Goal: Task Accomplishment & Management: Use online tool/utility

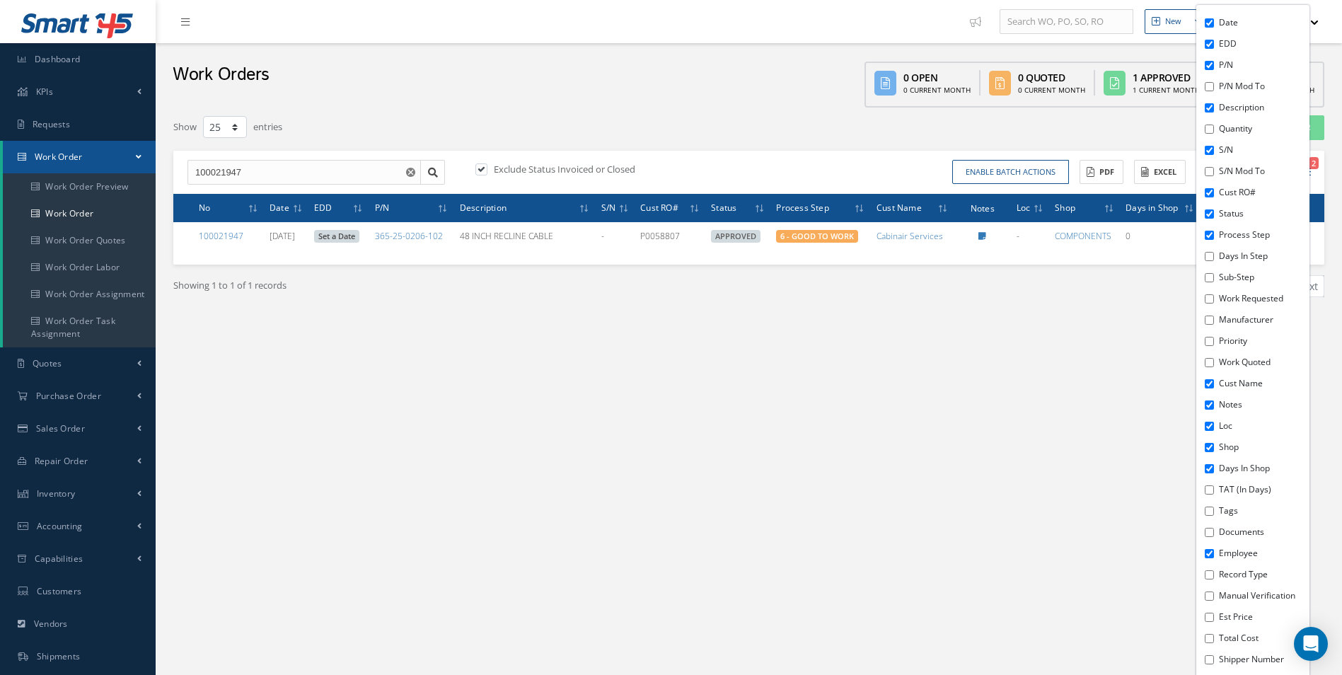
select select "25"
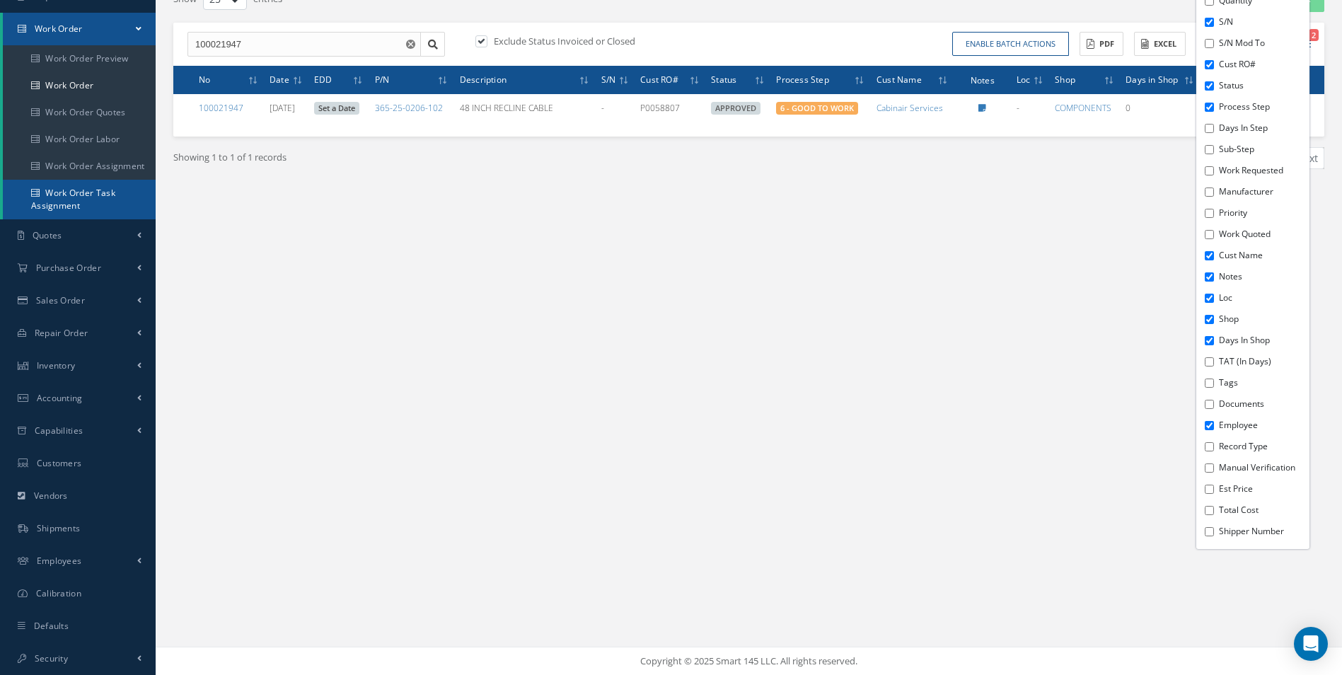
click at [64, 185] on link "Work Order Task Assignment" at bounding box center [79, 200] width 153 height 40
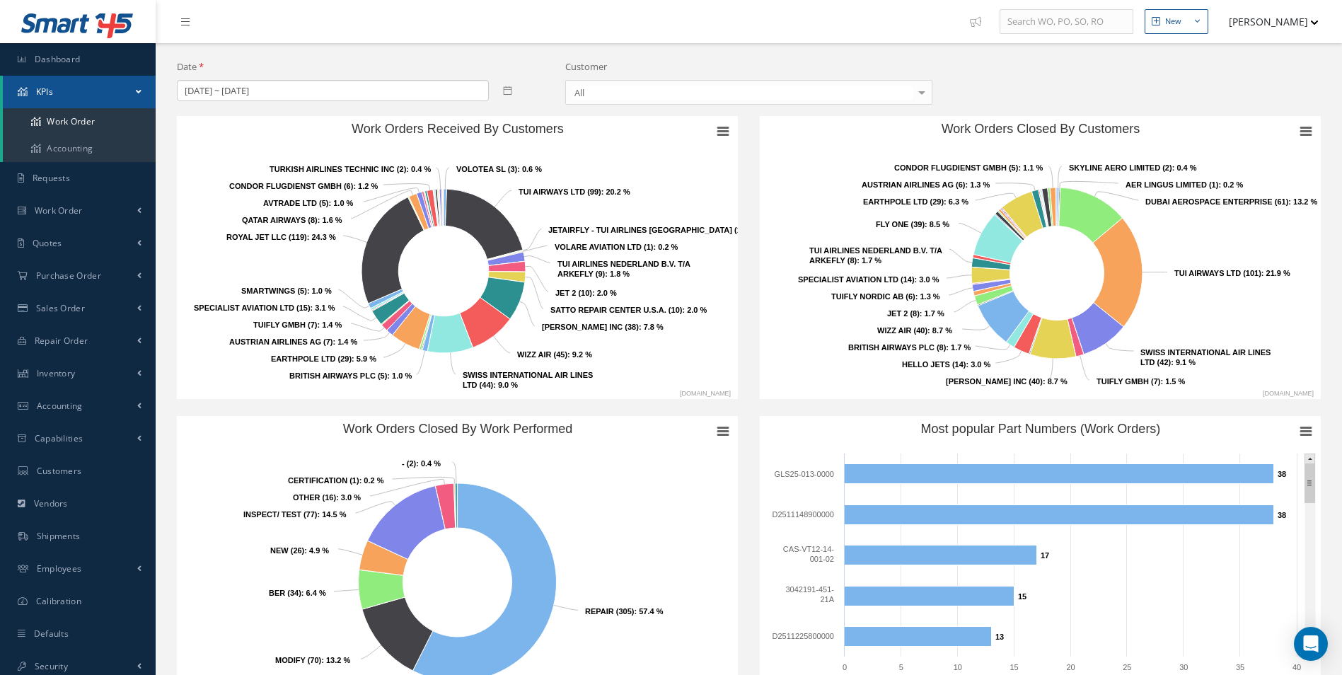
scroll to position [675, 0]
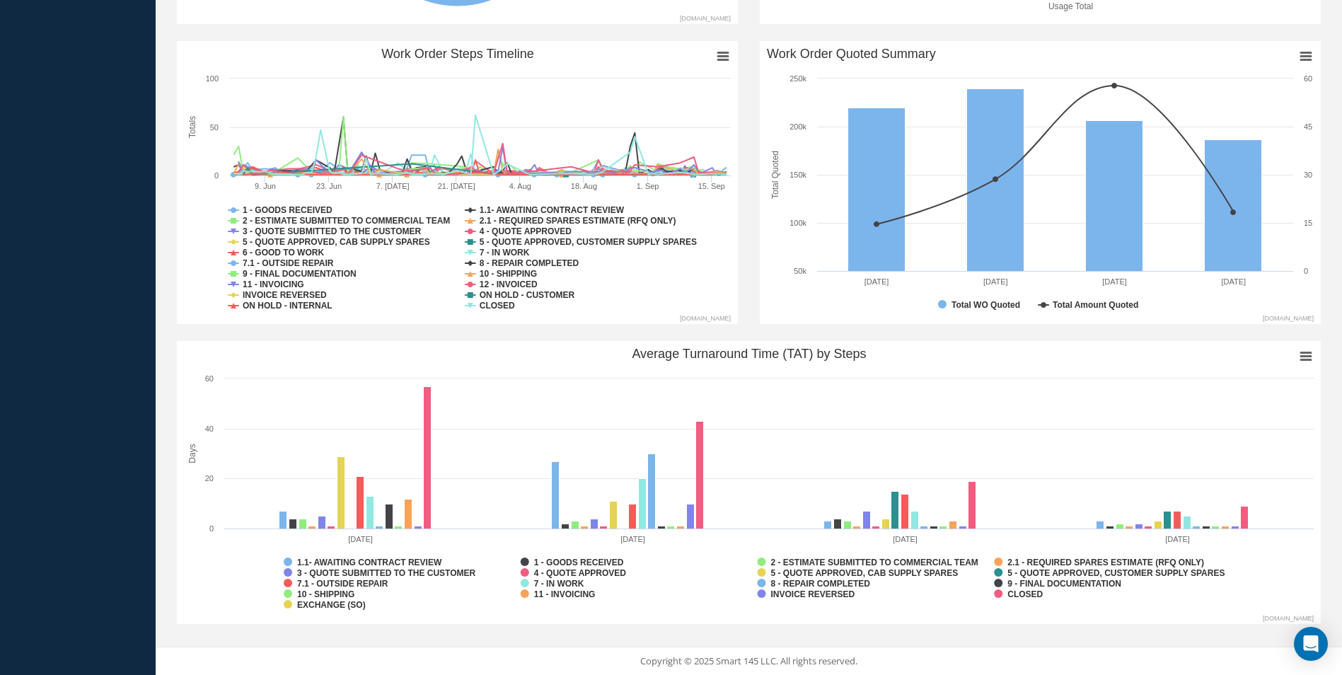
click at [422, 414] on rect "Average Turnaround Time (TAT) by Steps" at bounding box center [749, 482] width 1144 height 283
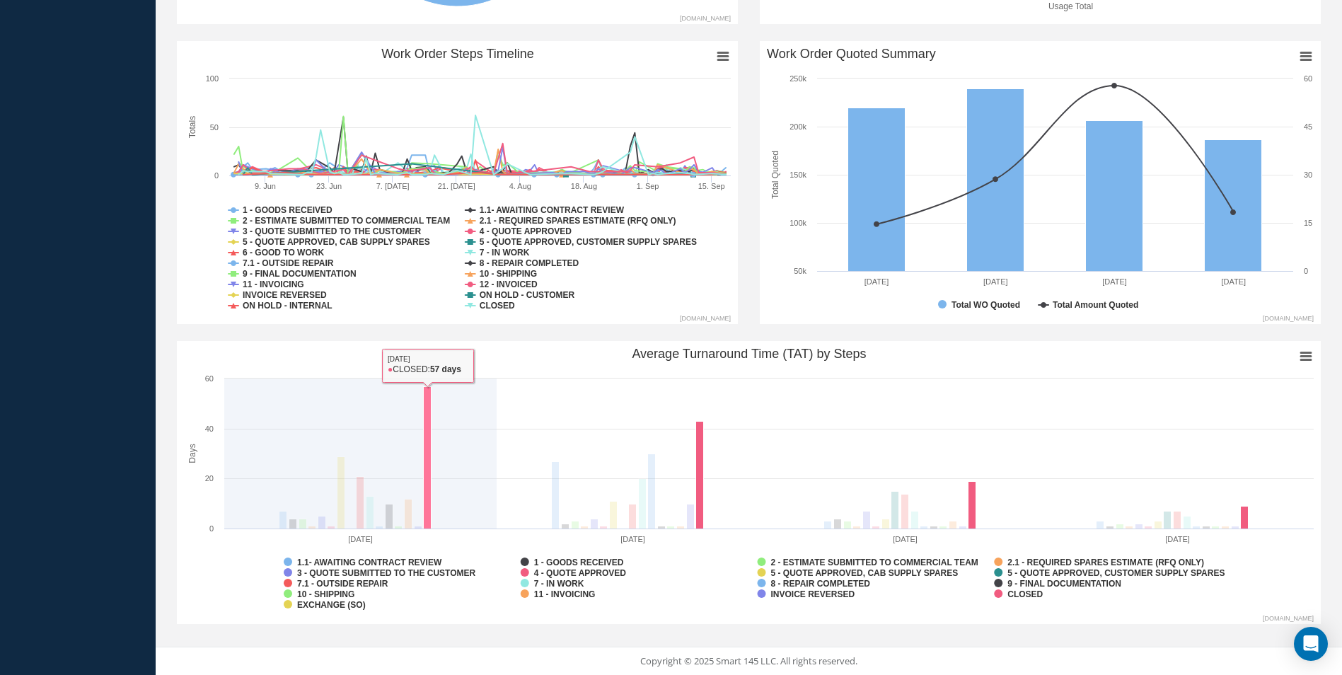
click at [424, 421] on rect "Average Turnaround Time (TAT) by Steps" at bounding box center [428, 458] width 8 height 142
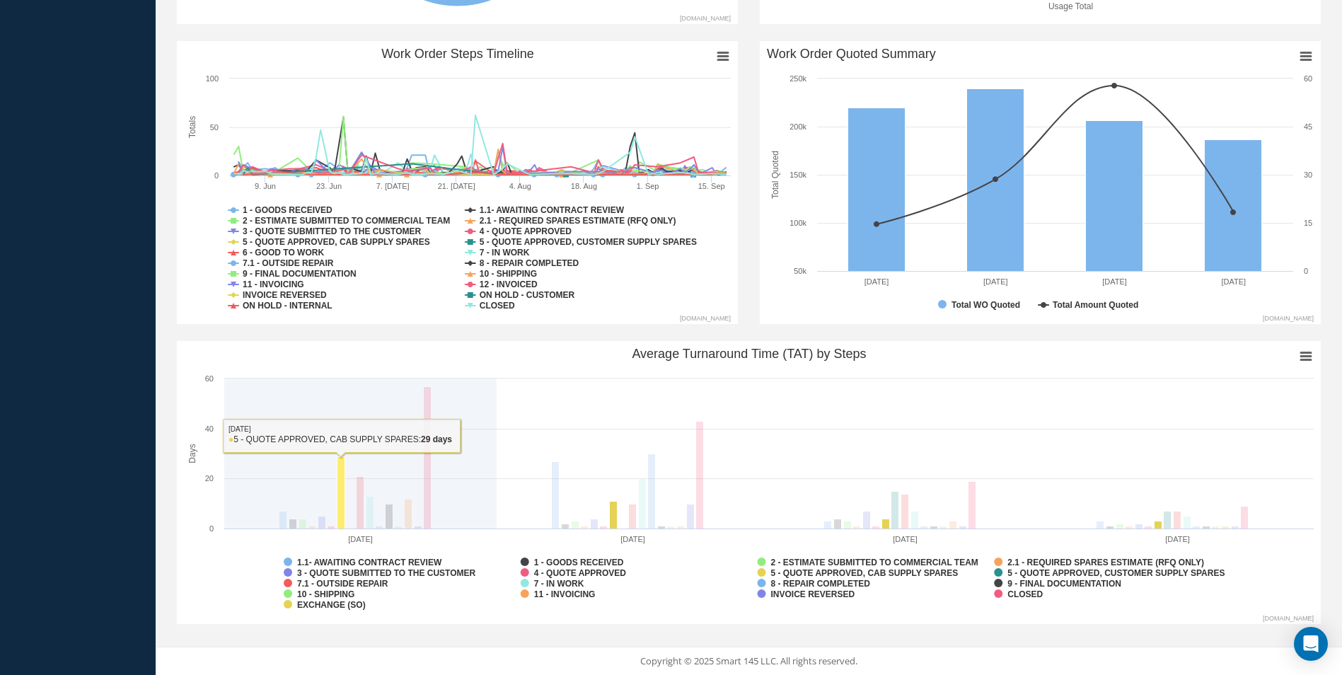
click at [341, 507] on rect "Average Turnaround Time (TAT) by Steps" at bounding box center [341, 493] width 8 height 72
click at [341, 501] on rect "Average Turnaround Time (TAT) by Steps" at bounding box center [341, 493] width 8 height 72
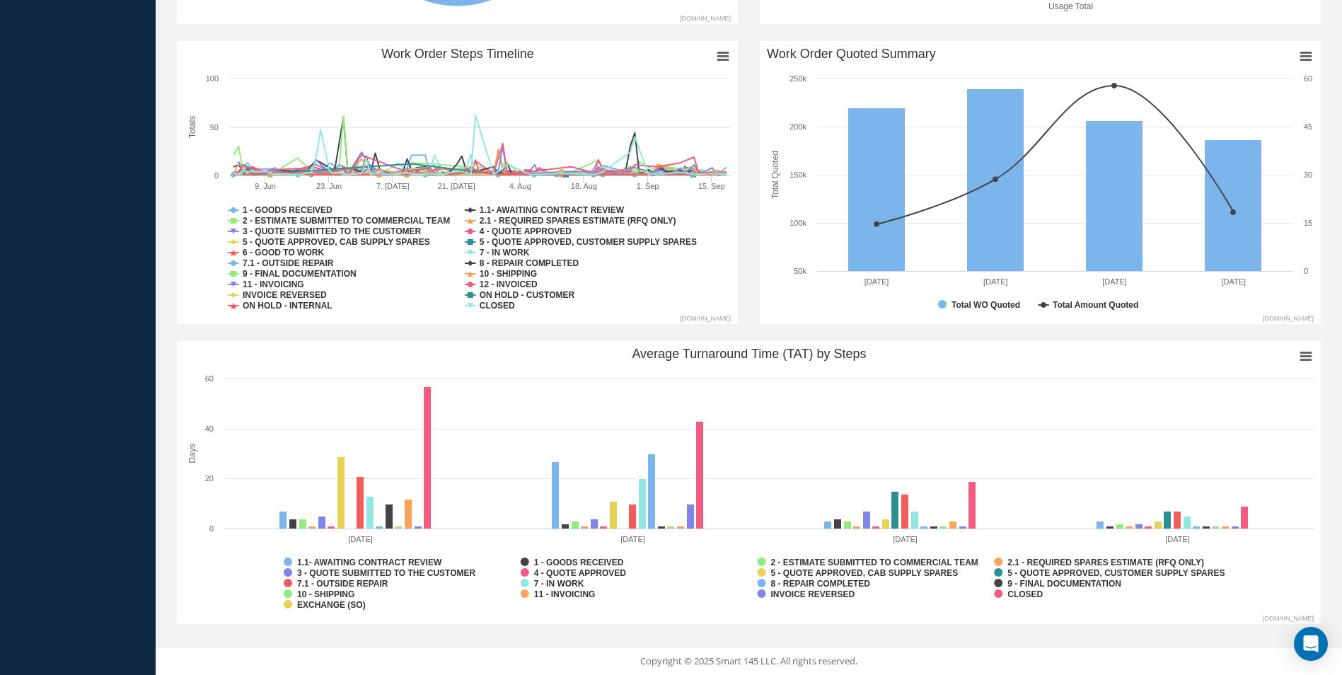
drag, startPoint x: 0, startPoint y: 211, endPoint x: 1, endPoint y: 219, distance: 8.6
click at [1, 219] on div "Smart 145 Dashboard KPIs Work Order Accounting Requests Work Order Work Order P…" at bounding box center [671, -1] width 1342 height 1349
